Goal: Transaction & Acquisition: Purchase product/service

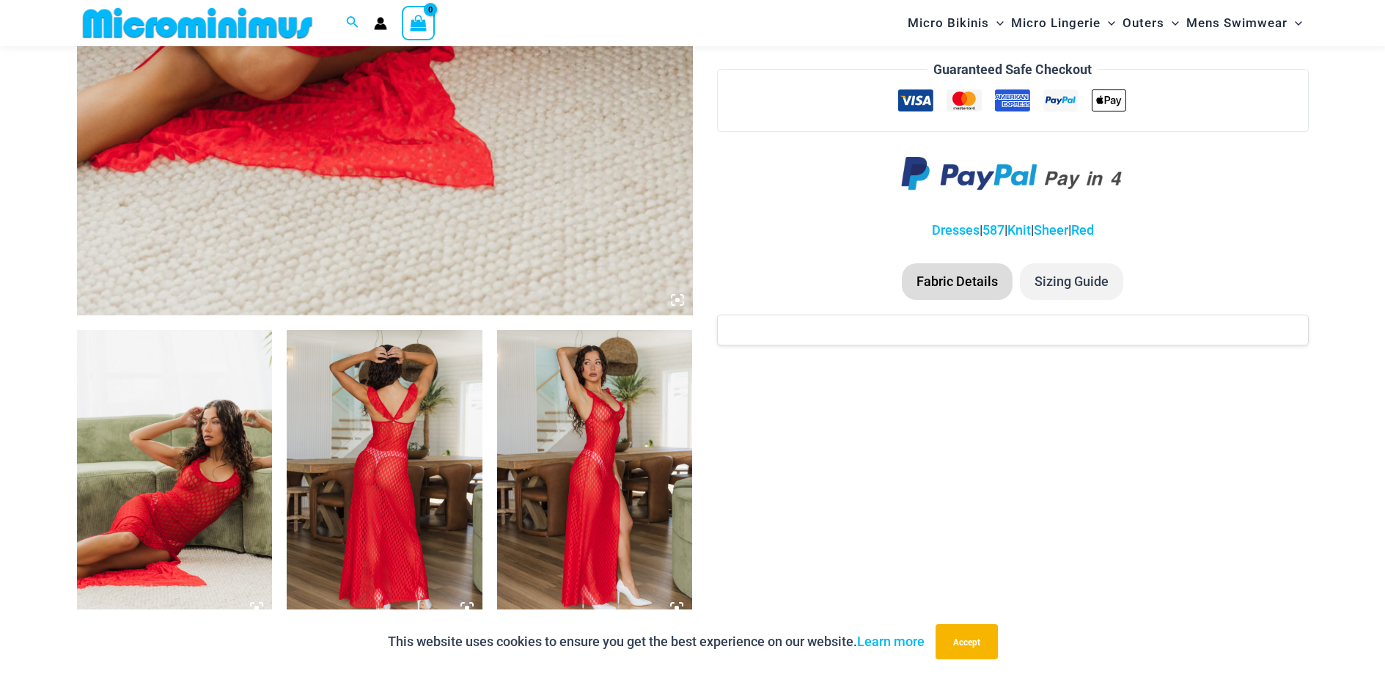
scroll to position [794, 0]
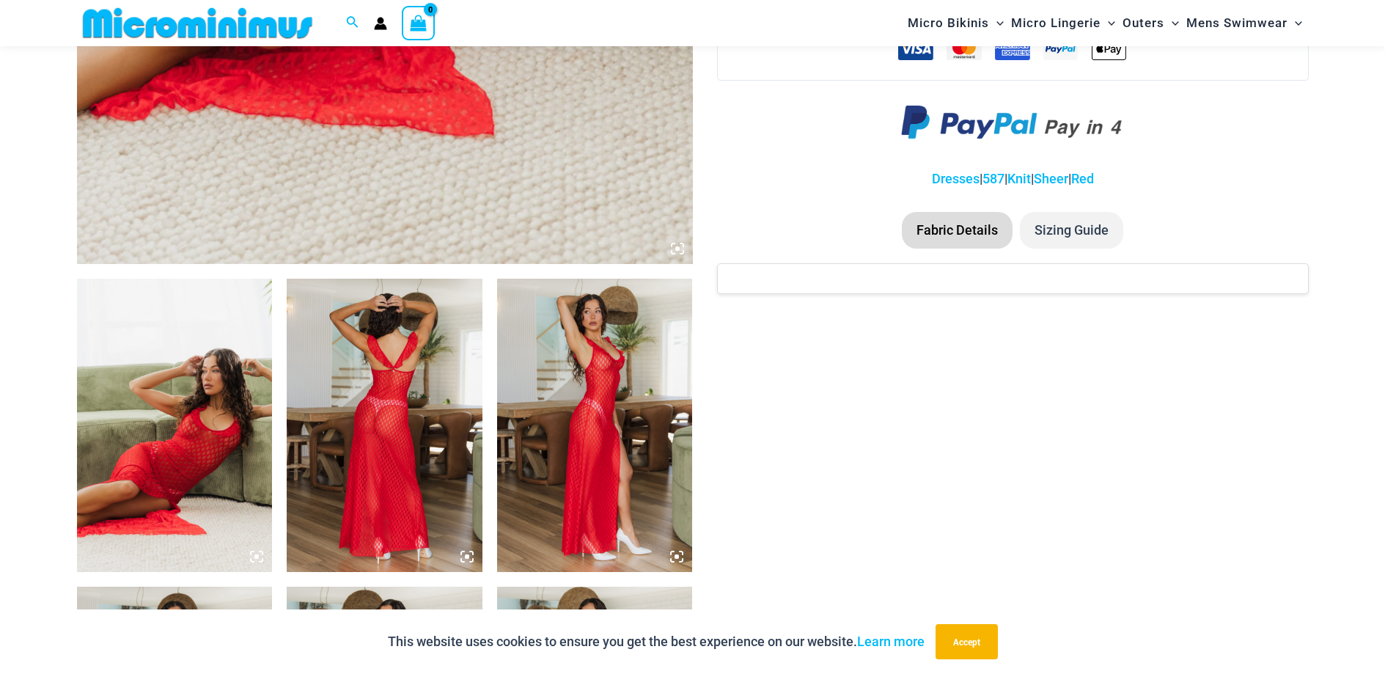
click at [679, 249] on icon at bounding box center [677, 248] width 13 height 13
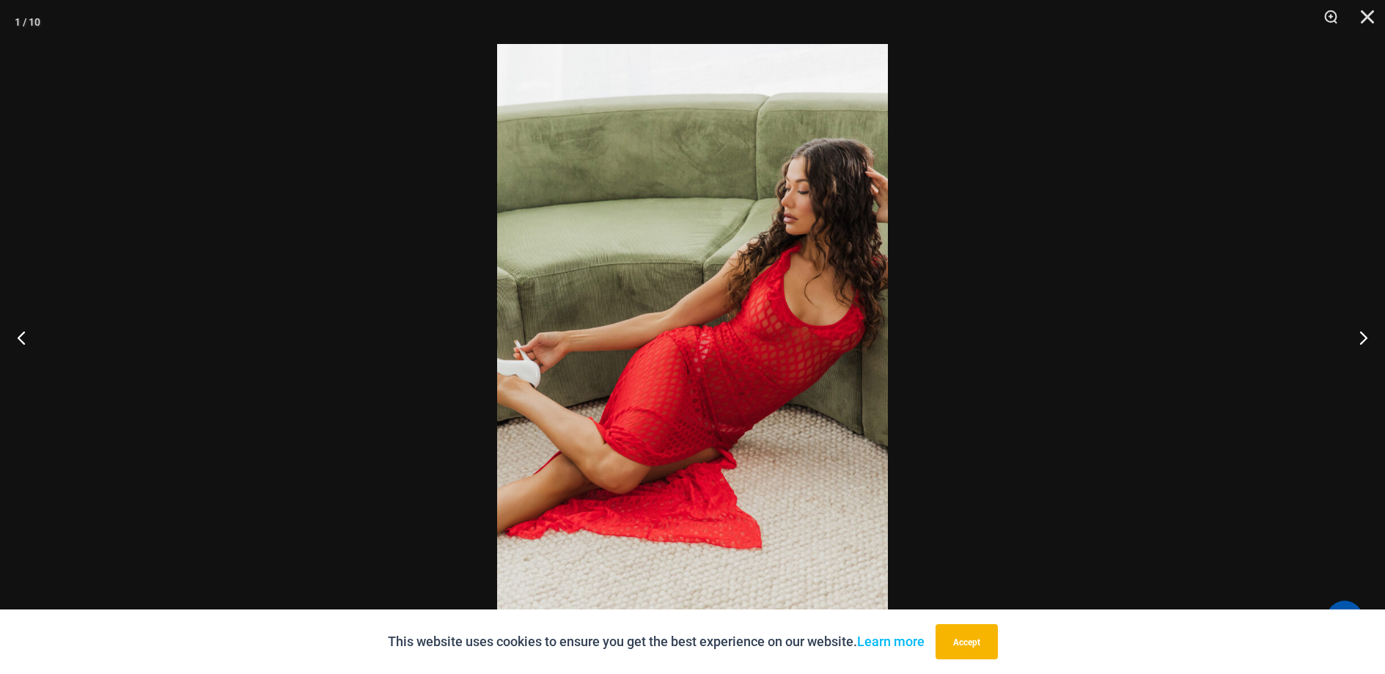
click at [1328, 12] on button "Zoom" at bounding box center [1326, 22] width 37 height 44
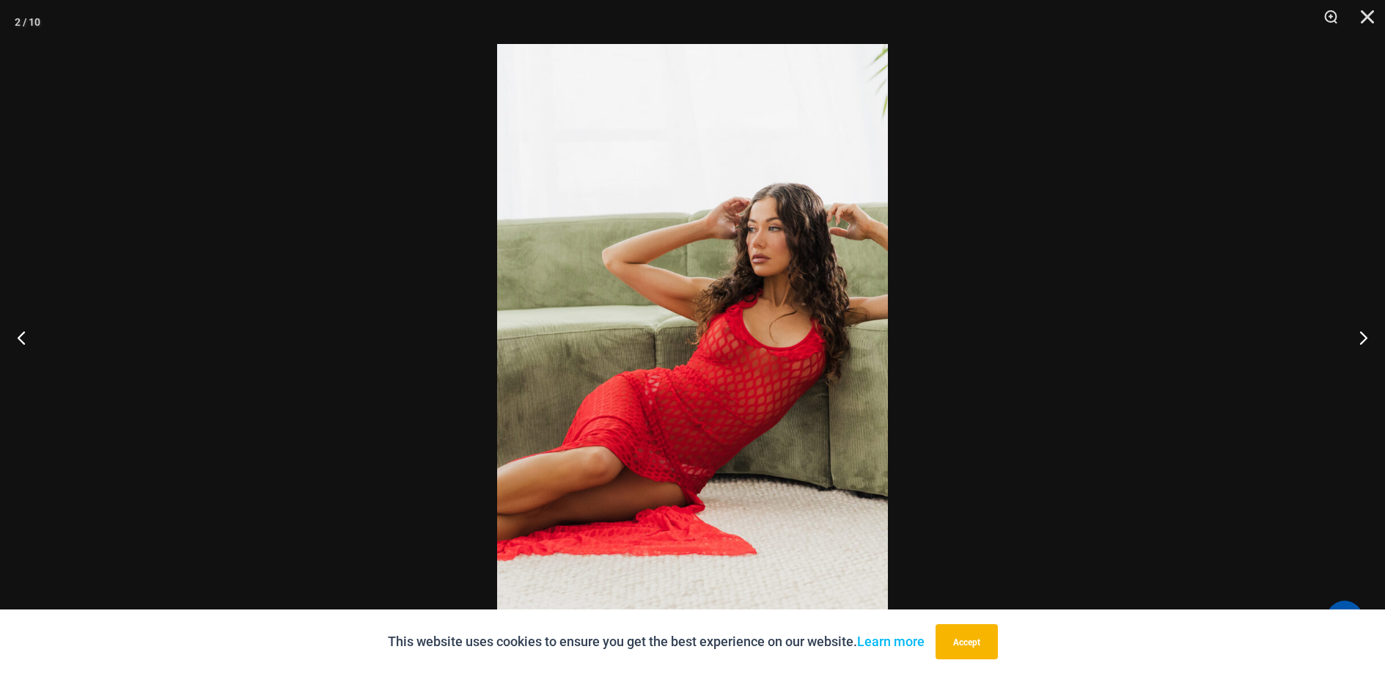
click at [1328, 15] on button "Zoom" at bounding box center [1326, 22] width 37 height 44
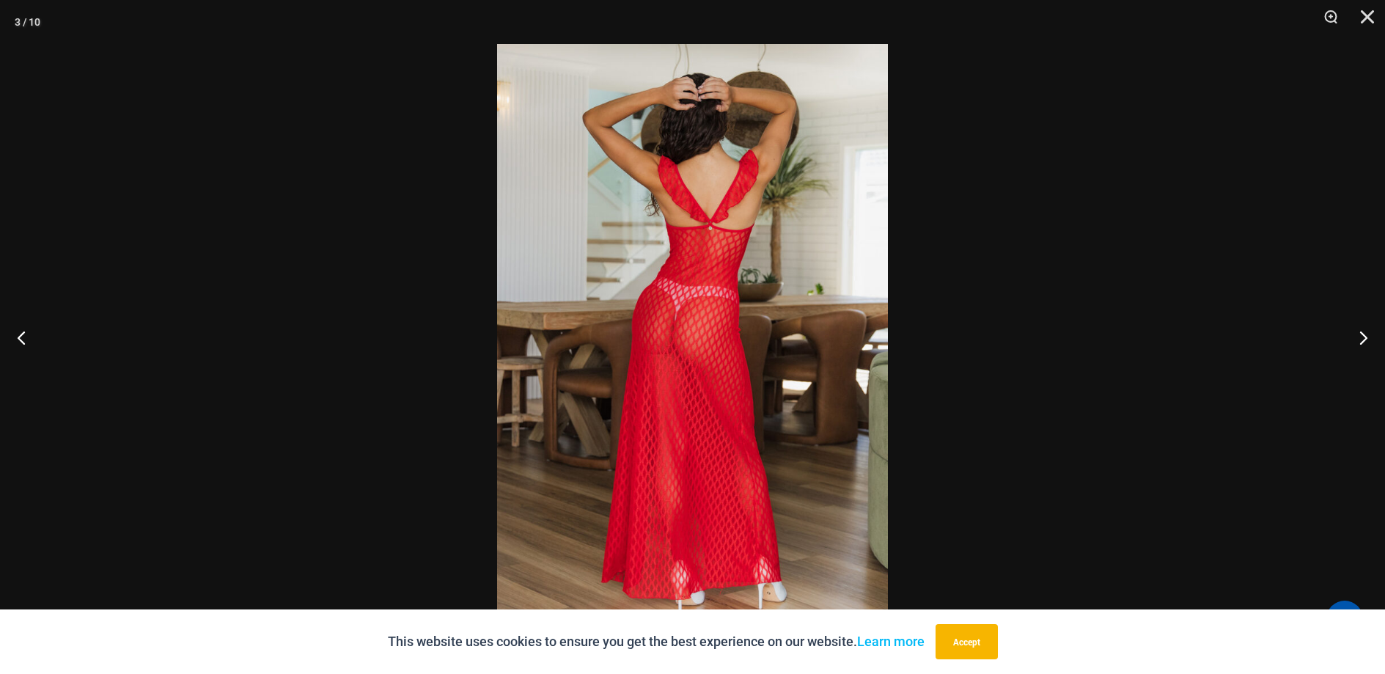
click at [1328, 15] on button "Zoom" at bounding box center [1326, 22] width 37 height 44
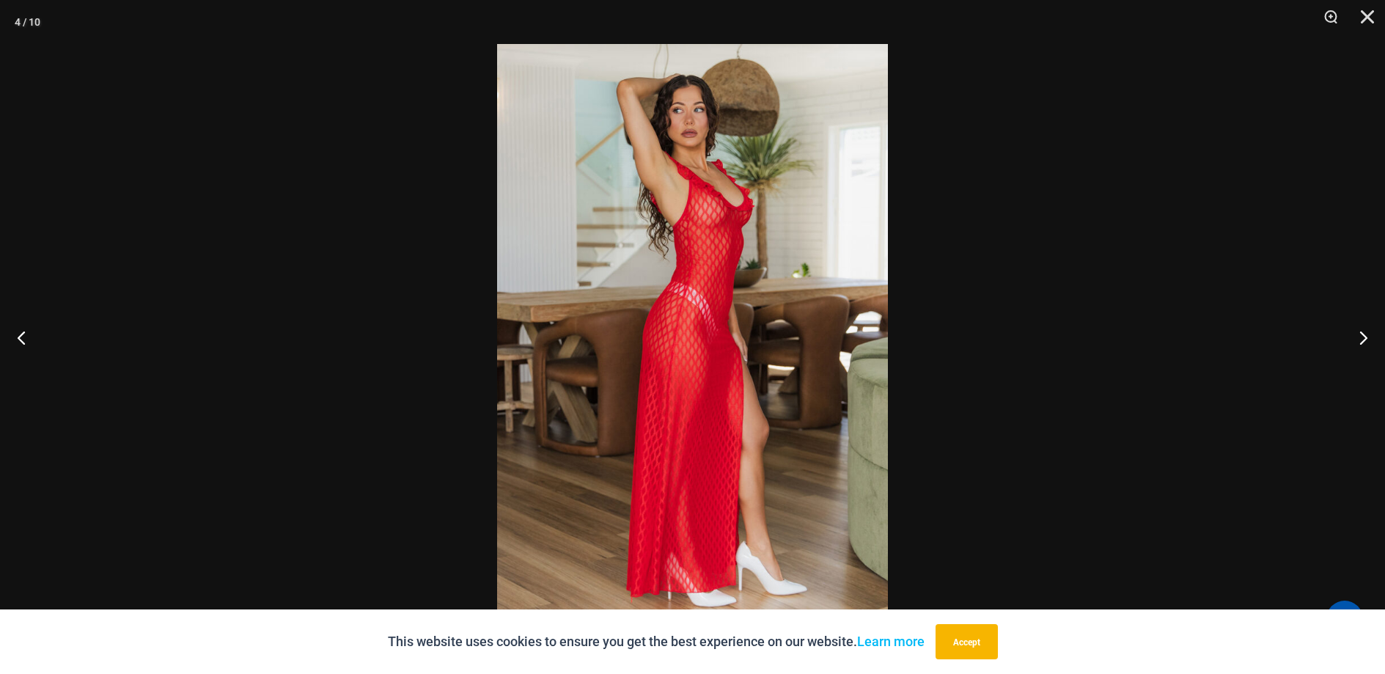
click at [1328, 15] on button "Zoom" at bounding box center [1326, 22] width 37 height 44
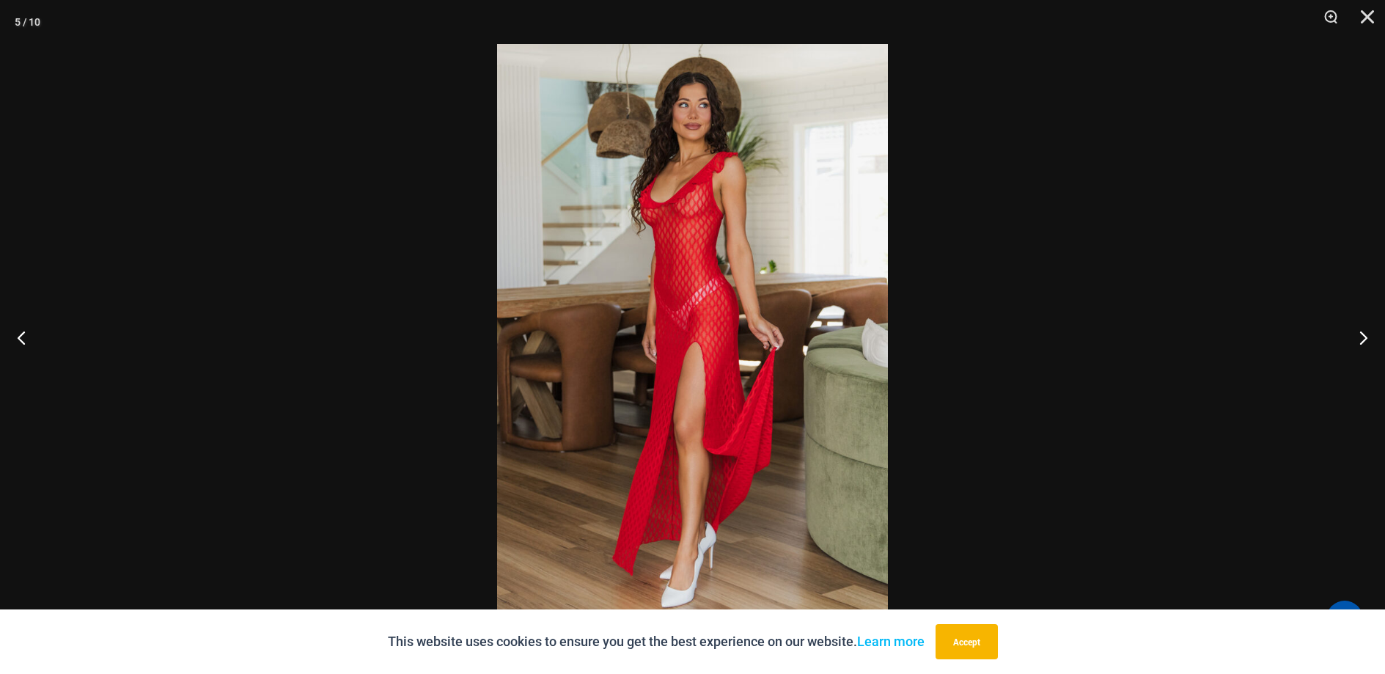
click at [1328, 15] on button "Zoom" at bounding box center [1326, 22] width 37 height 44
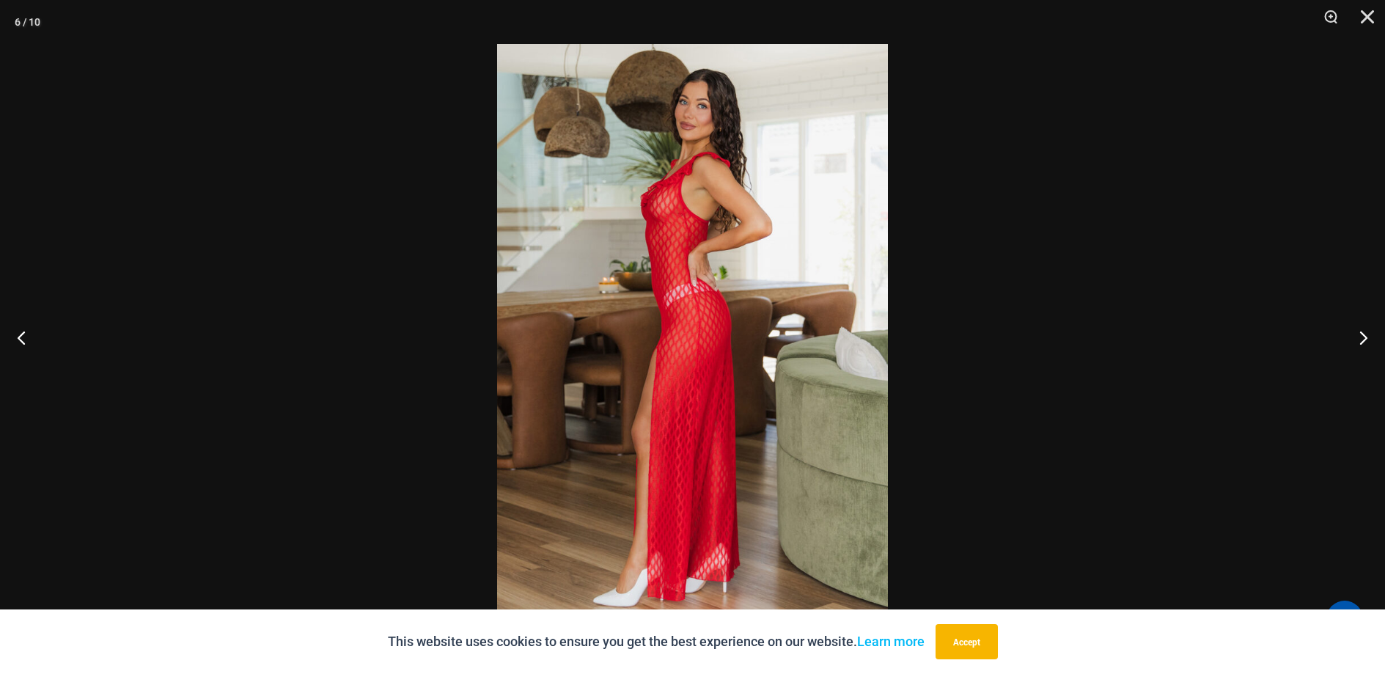
click at [1328, 15] on button "Zoom" at bounding box center [1326, 22] width 37 height 44
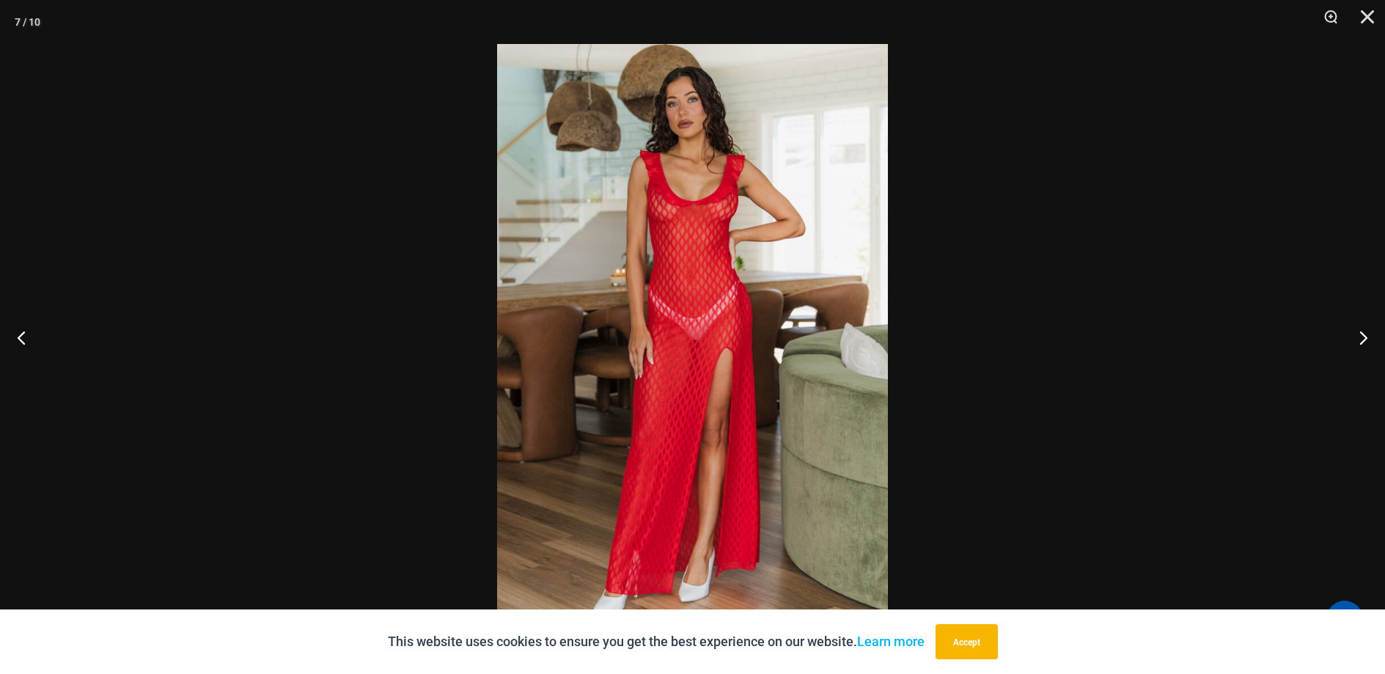
click at [1328, 15] on button "Zoom" at bounding box center [1326, 22] width 37 height 44
